Goal: Find specific page/section: Find specific page/section

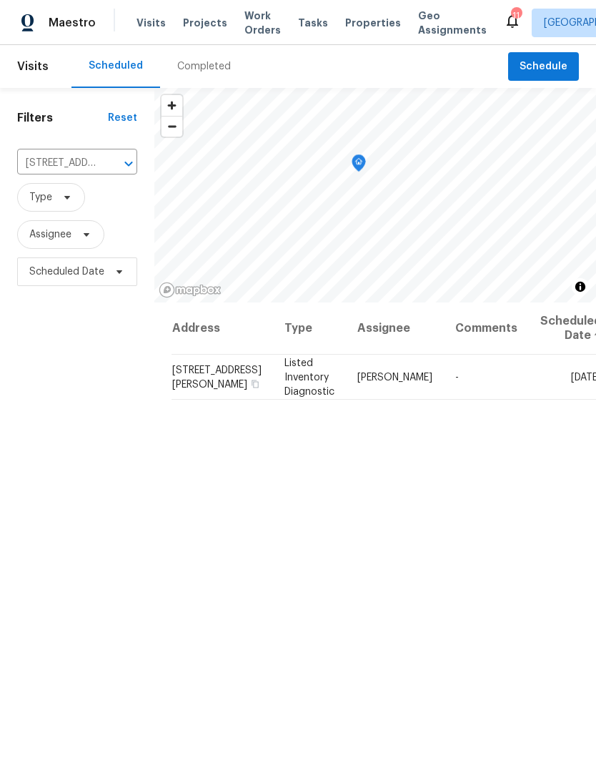
click at [361, 24] on span "Properties" at bounding box center [373, 23] width 56 height 14
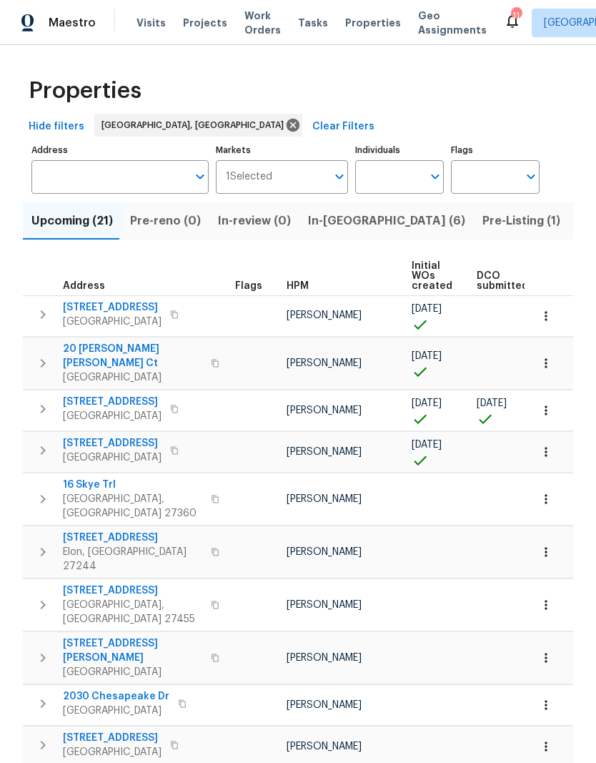
click at [87, 224] on span "Upcoming (21)" at bounding box center [72, 221] width 82 height 20
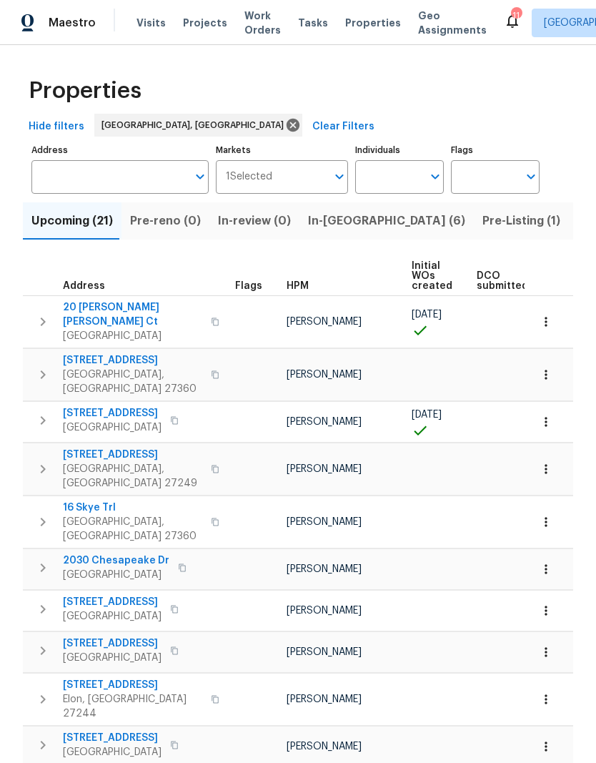
click at [550, 320] on icon "button" at bounding box center [546, 322] width 14 height 14
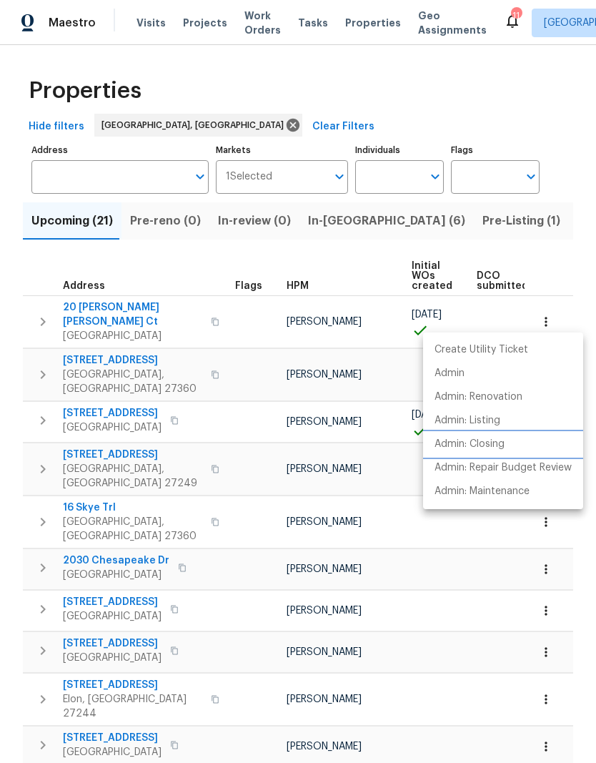
click at [507, 440] on li "Admin: Closing" at bounding box center [503, 445] width 160 height 24
